Goal: Navigation & Orientation: Find specific page/section

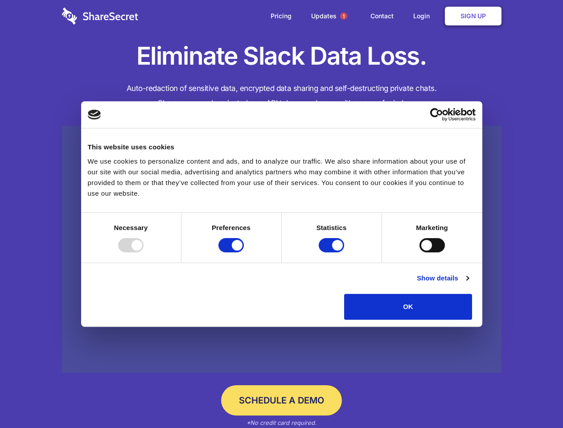
click at [143, 252] on div at bounding box center [130, 245] width 25 height 14
click at [244, 252] on input "Preferences" at bounding box center [230, 245] width 25 height 14
checkbox input "false"
click at [332, 252] on input "Statistics" at bounding box center [331, 245] width 25 height 14
checkbox input "false"
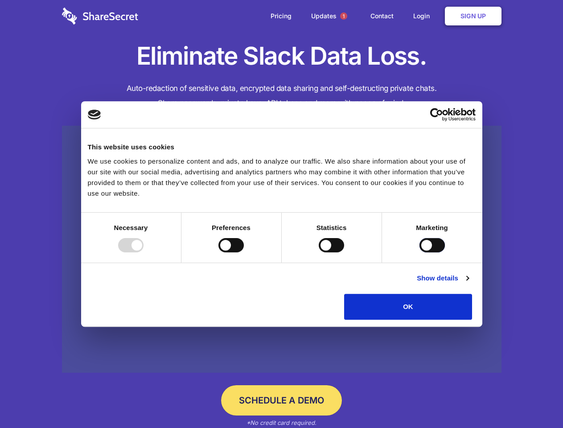
click at [419, 252] on input "Marketing" at bounding box center [431, 245] width 25 height 14
checkbox input "true"
click at [468, 283] on link "Show details" at bounding box center [443, 278] width 52 height 11
click at [0, 0] on li "Necessary 7 Necessary cookies help make a website usable by enabling basic func…" at bounding box center [0, 0] width 0 height 0
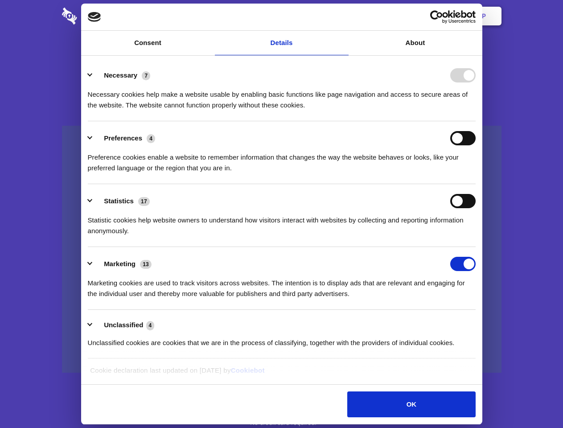
click at [343, 16] on span "1" at bounding box center [343, 15] width 7 height 7
